Goal: Task Accomplishment & Management: Manage account settings

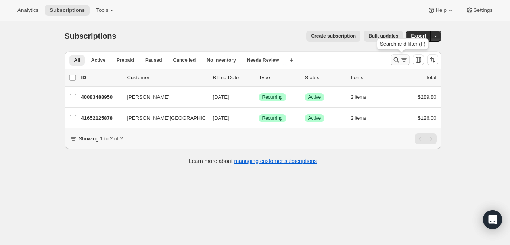
click at [397, 60] on icon "Search and filter results" at bounding box center [396, 60] width 8 height 8
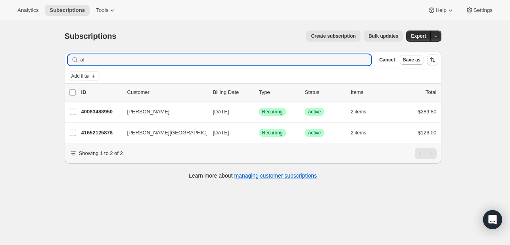
type input "a"
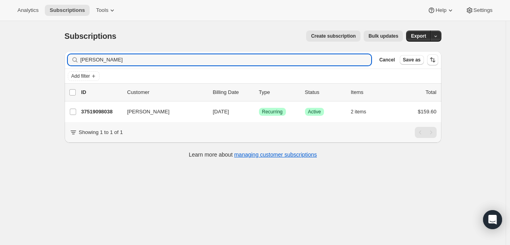
type input "[PERSON_NAME]"
click at [364, 60] on icon "button" at bounding box center [362, 60] width 3 height 3
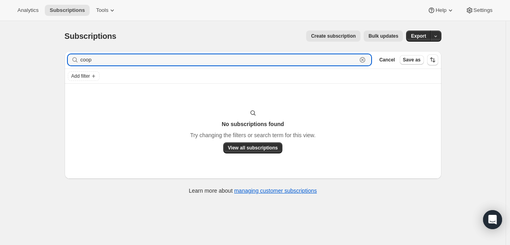
type input "coop"
click at [366, 56] on icon "button" at bounding box center [363, 60] width 8 height 8
